Goal: Navigation & Orientation: Find specific page/section

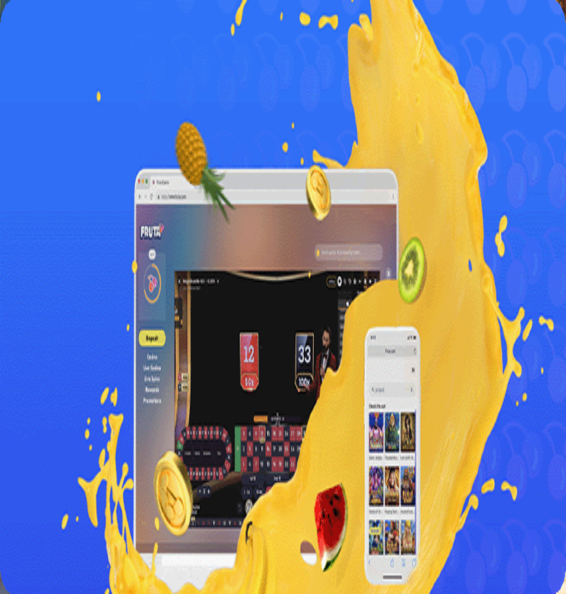
click at [41, 247] on span "Lue lisää" at bounding box center [23, 242] width 36 height 10
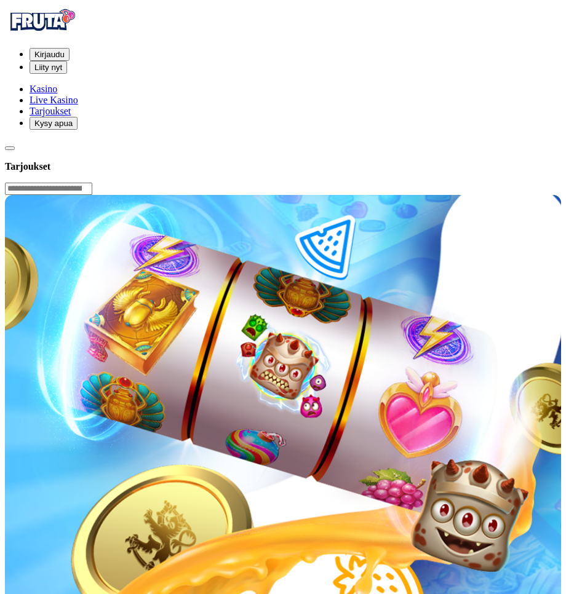
click at [51, 17] on img at bounding box center [42, 20] width 74 height 31
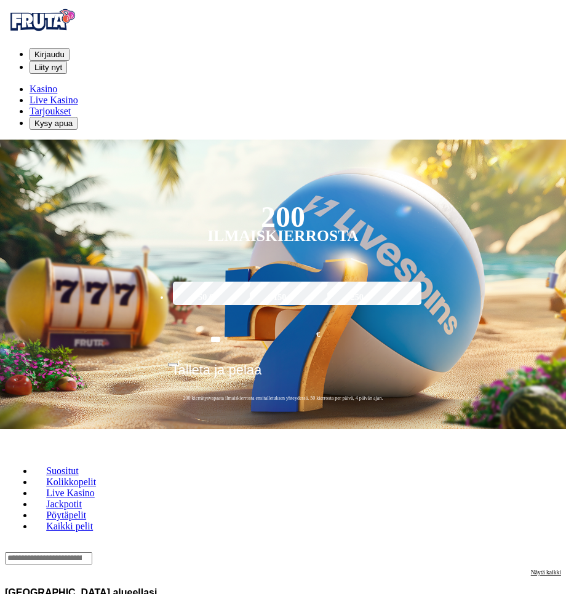
click at [30, 116] on span "gift-inverted icon" at bounding box center [30, 111] width 0 height 10
